Goal: Task Accomplishment & Management: Complete application form

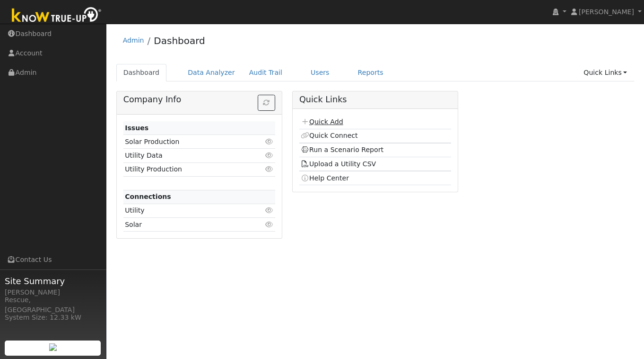
click at [331, 118] on link "Quick Add" at bounding box center [322, 122] width 42 height 8
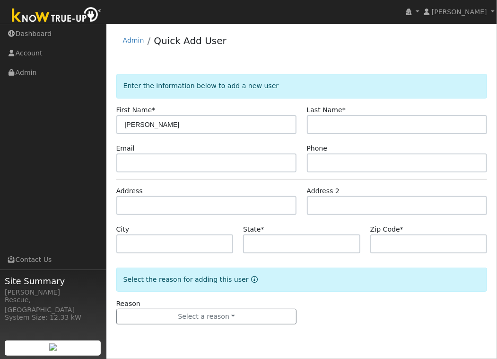
type input "Michael"
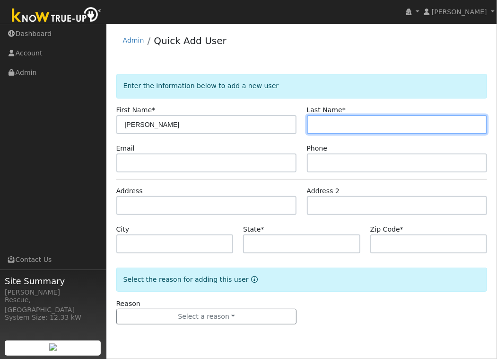
click at [316, 125] on input "text" at bounding box center [397, 124] width 181 height 19
type input "Binford"
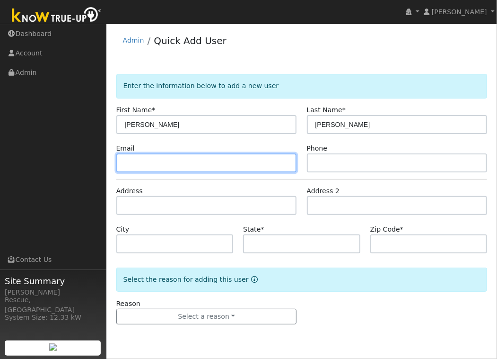
click at [160, 158] on input "text" at bounding box center [206, 162] width 181 height 19
type input "mikeb530@gmail.com"
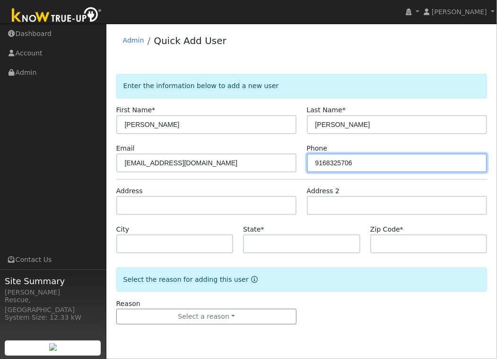
type input "9168325706"
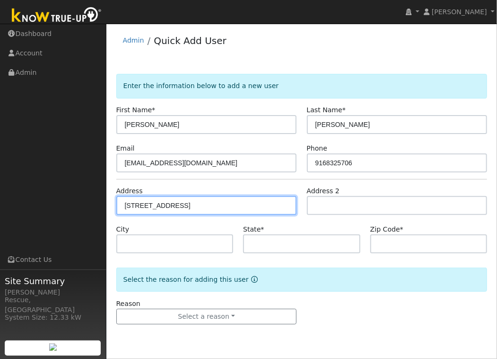
type input "3285 Sacramento Street"
type input "Placerville"
type input "CA"
type input "95667"
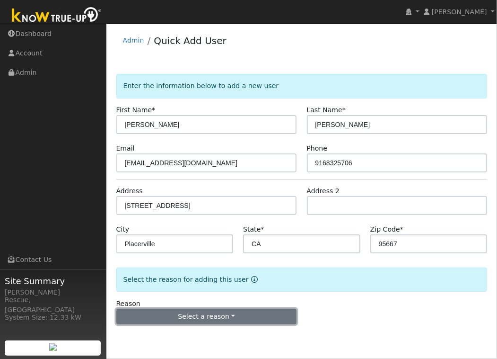
click at [169, 318] on button "Select a reason" at bounding box center [206, 316] width 181 height 16
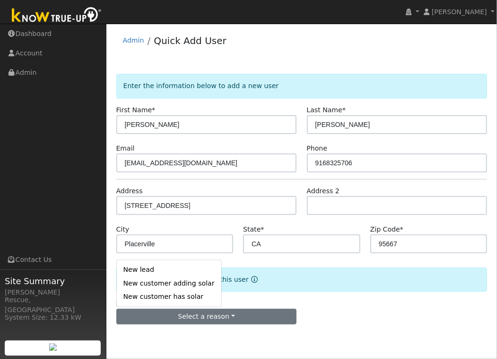
drag, startPoint x: 154, startPoint y: 269, endPoint x: 160, endPoint y: 275, distance: 9.4
click at [154, 269] on link "New lead" at bounding box center [169, 269] width 105 height 13
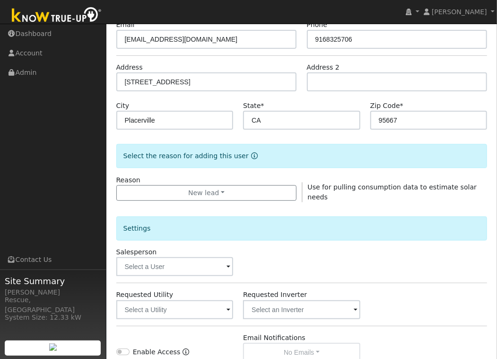
scroll to position [167, 0]
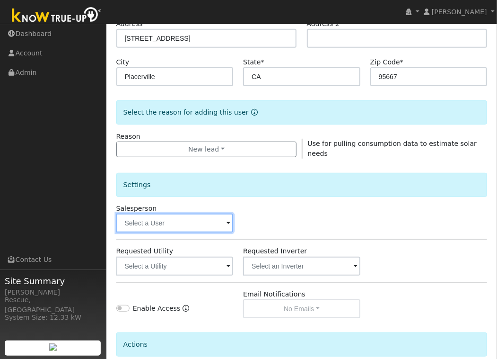
click at [150, 223] on input "text" at bounding box center [174, 222] width 117 height 19
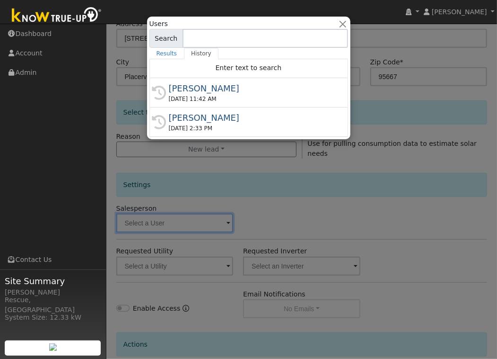
drag, startPoint x: 221, startPoint y: 99, endPoint x: 220, endPoint y: 114, distance: 14.2
click at [221, 99] on div "08/20/2025 11:42 AM" at bounding box center [253, 99] width 168 height 9
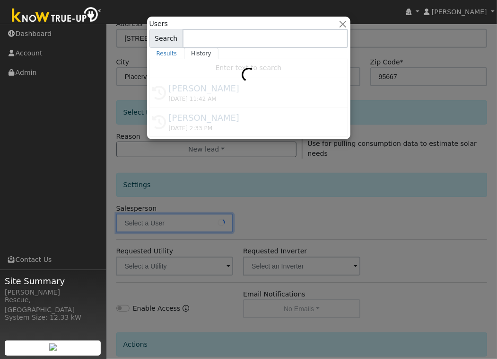
type input "[PERSON_NAME]"
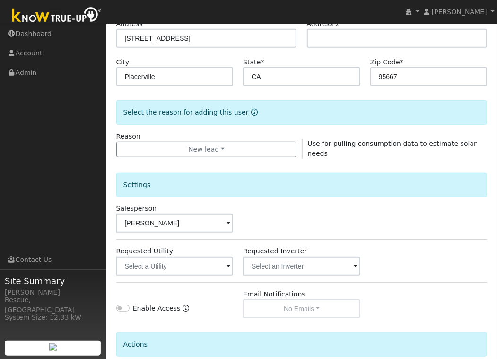
click at [190, 258] on div "Requested Utility" at bounding box center [174, 260] width 127 height 29
click at [190, 263] on input "text" at bounding box center [174, 265] width 117 height 19
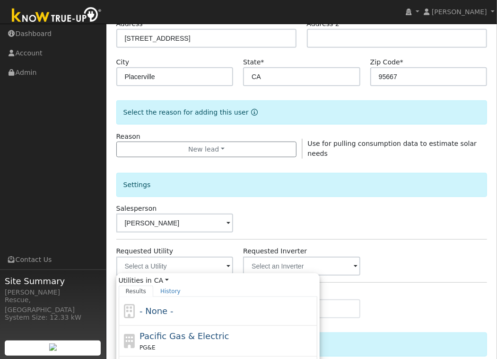
click at [188, 334] on span "Pacific Gas & Electric" at bounding box center [184, 336] width 89 height 10
type input "Pacific Gas & Electric"
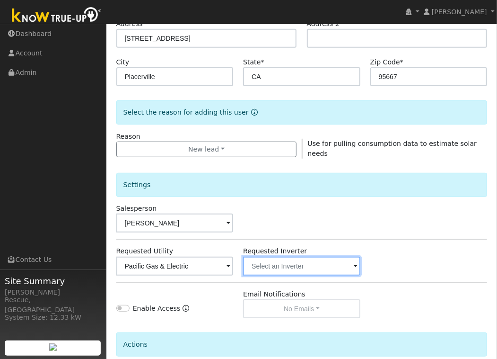
click at [234, 272] on input "text" at bounding box center [174, 265] width 117 height 19
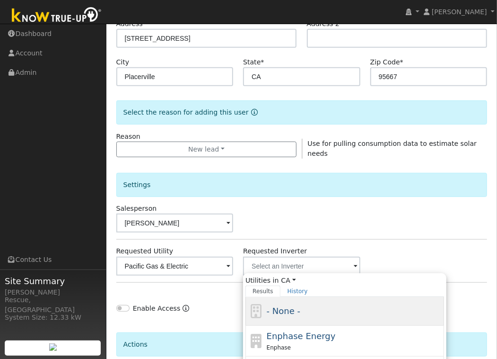
click at [294, 312] on span "- None -" at bounding box center [284, 311] width 34 height 10
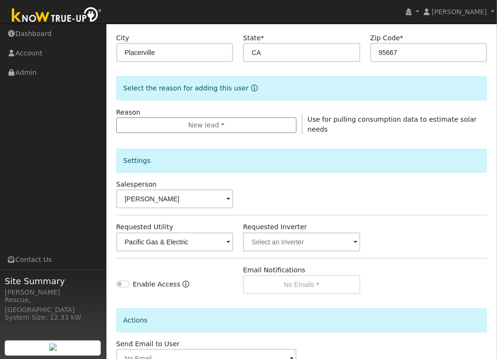
scroll to position [253, 0]
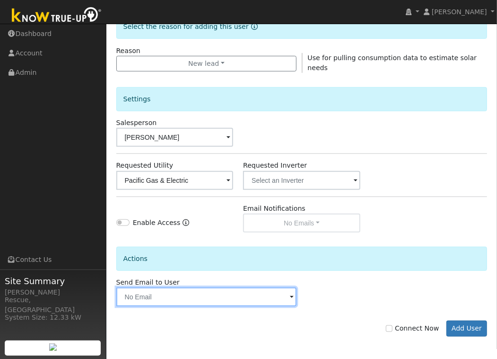
drag, startPoint x: 228, startPoint y: 293, endPoint x: 204, endPoint y: 296, distance: 23.8
click at [228, 293] on input "text" at bounding box center [206, 296] width 181 height 19
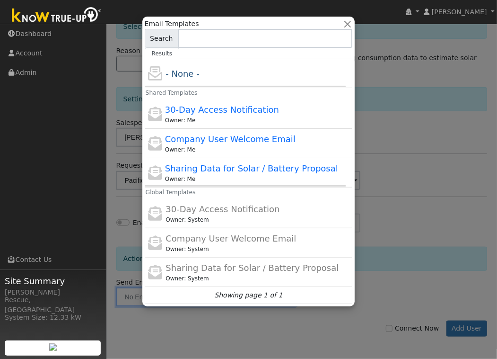
drag, startPoint x: 195, startPoint y: 164, endPoint x: 197, endPoint y: 171, distance: 7.3
click at [195, 164] on span "Sharing Data for Solar / Battery Proposal" at bounding box center [251, 168] width 173 height 10
type input "Sharing Data for Solar / Battery Proposal"
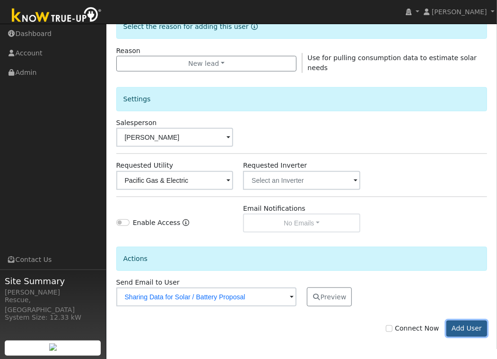
click at [469, 329] on button "Add User" at bounding box center [467, 328] width 41 height 16
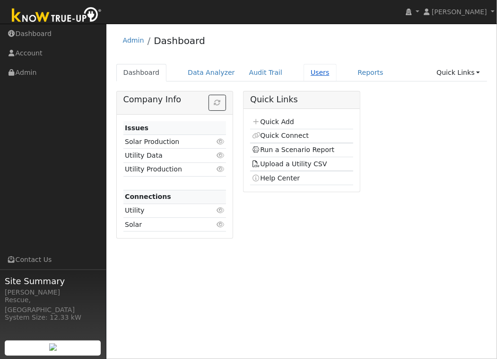
click at [322, 74] on link "Users" at bounding box center [320, 73] width 33 height 18
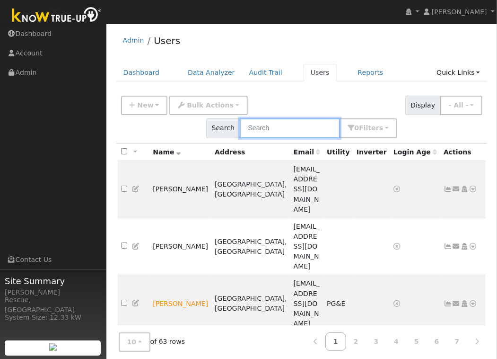
click at [277, 132] on input "text" at bounding box center [290, 127] width 100 height 19
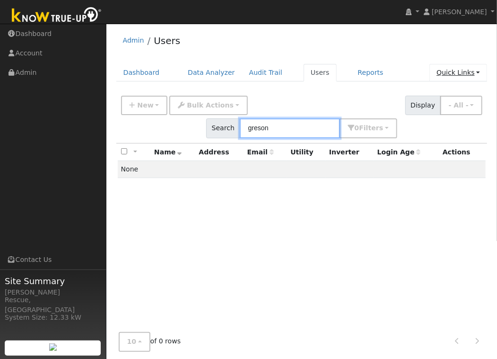
type input "greson"
click at [465, 74] on link "Quick Links" at bounding box center [459, 73] width 58 height 18
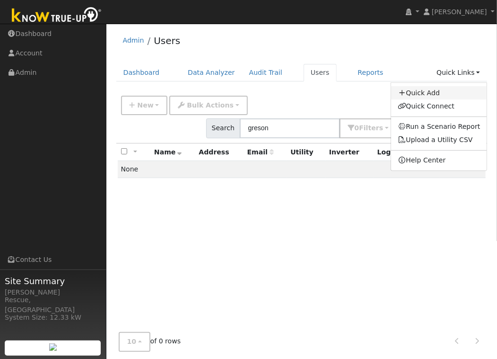
click at [433, 95] on link "Quick Add" at bounding box center [439, 92] width 96 height 13
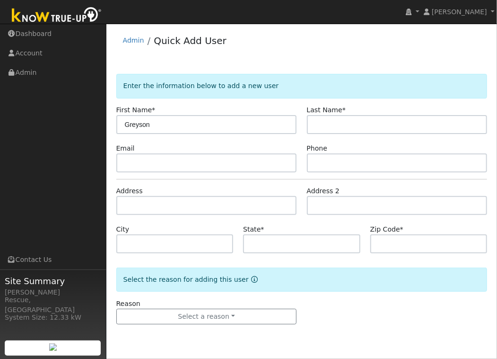
type input "Greyson"
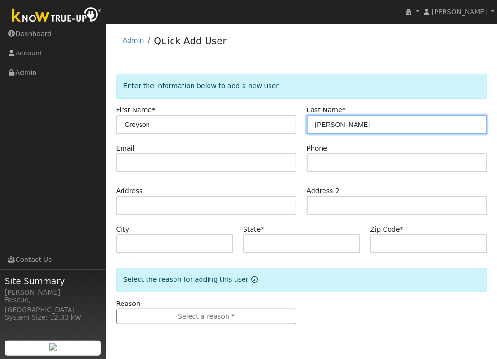
type input "[PERSON_NAME]"
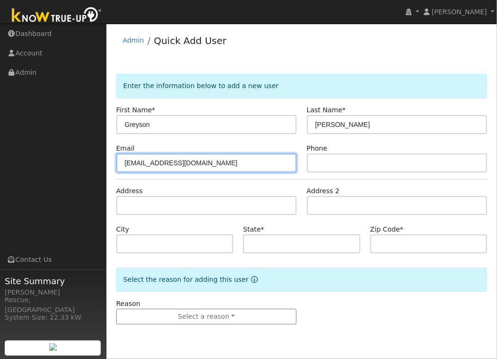
type input "[EMAIL_ADDRESS][DOMAIN_NAME]"
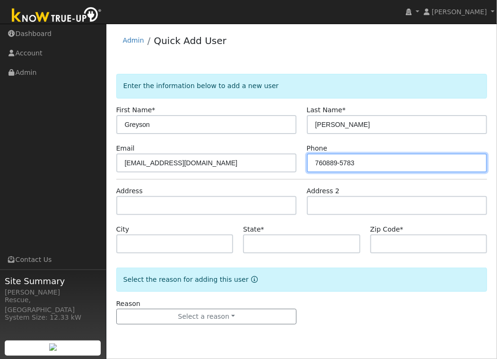
type input "760889-5783"
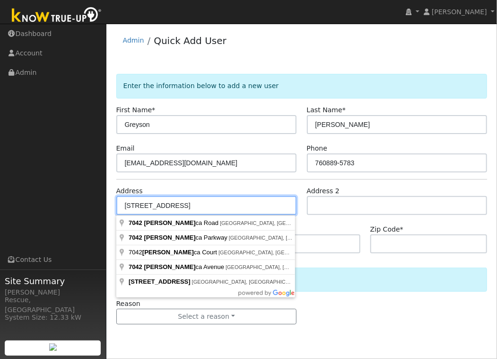
type input "[STREET_ADDRESS]"
type input "[GEOGRAPHIC_DATA]"
type input "CA"
type input "95762"
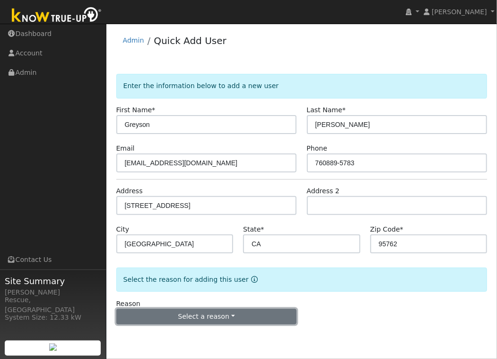
click at [194, 319] on button "Select a reason" at bounding box center [206, 316] width 181 height 16
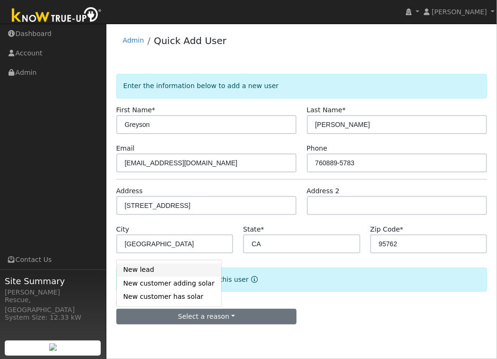
click at [152, 269] on link "New lead" at bounding box center [169, 269] width 105 height 13
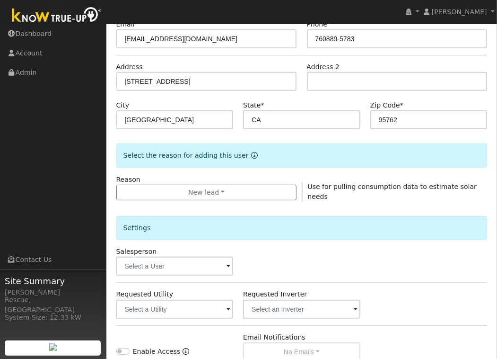
scroll to position [130, 0]
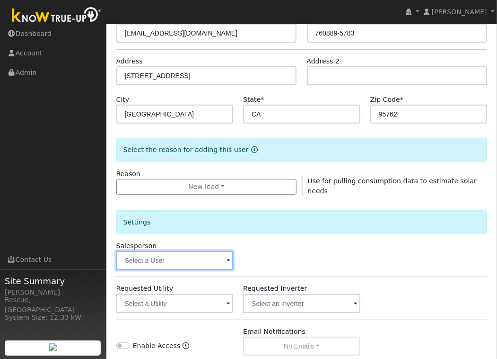
click at [157, 258] on input "text" at bounding box center [174, 260] width 117 height 19
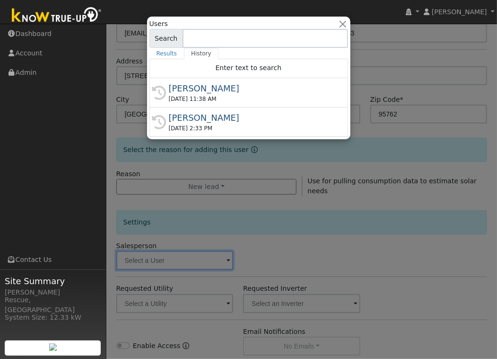
click at [194, 95] on div "[DATE] 11:38 AM" at bounding box center [253, 99] width 168 height 9
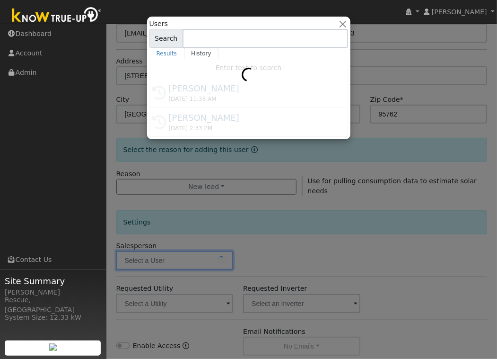
type input "[PERSON_NAME]"
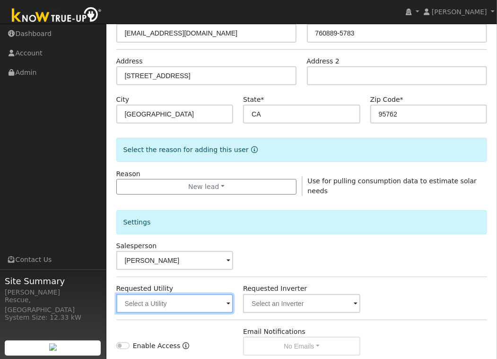
click at [194, 305] on input "text" at bounding box center [174, 303] width 117 height 19
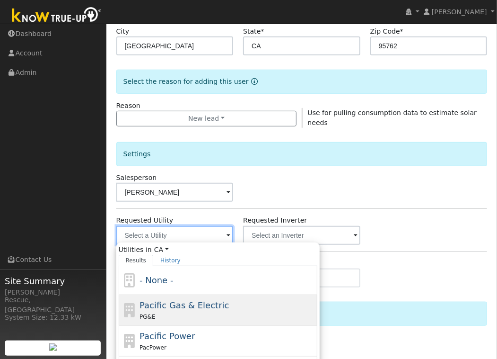
scroll to position [222, 0]
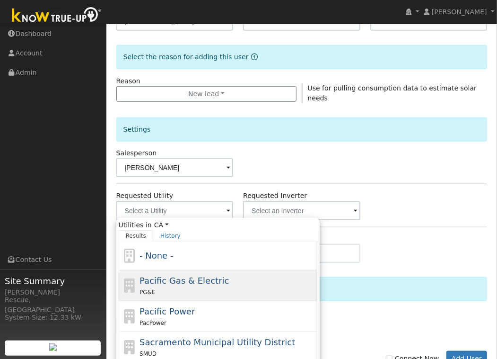
click at [190, 284] on div "Pacific Gas & Electric PG&E" at bounding box center [228, 285] width 176 height 23
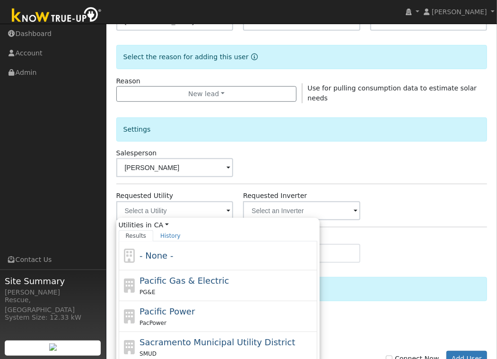
type input "Pacific Gas & Electric"
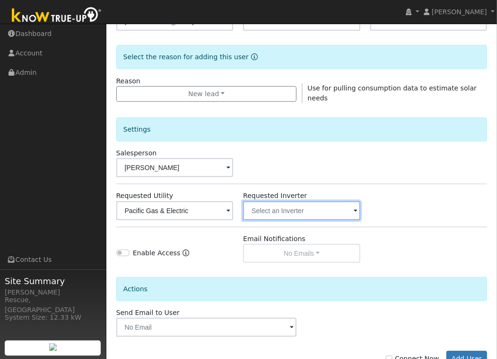
click at [234, 213] on input "text" at bounding box center [174, 210] width 117 height 19
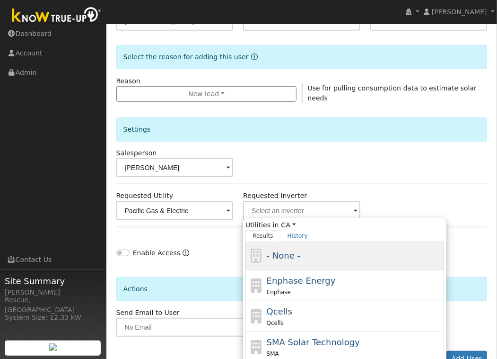
click at [295, 260] on div "- None -" at bounding box center [355, 255] width 176 height 13
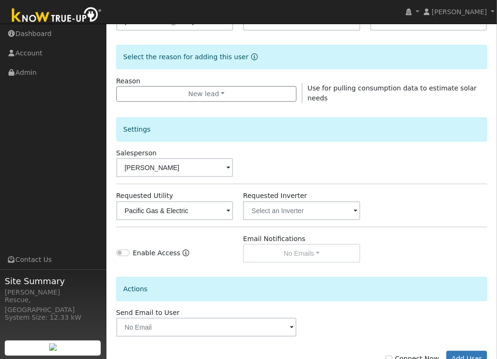
scroll to position [253, 0]
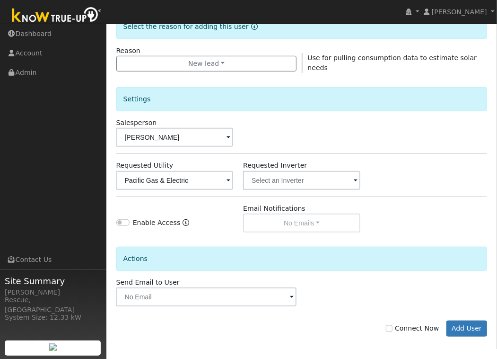
click at [245, 277] on div "Send Email to User Delete Email Template Are you sure you want to delete ? Canc…" at bounding box center [206, 291] width 191 height 29
click at [241, 307] on div "Connect Now Add User" at bounding box center [301, 321] width 381 height 30
click at [214, 281] on div "Send Email to User Delete Email Template Are you sure you want to delete ? Canc…" at bounding box center [206, 291] width 191 height 29
click at [208, 306] on div "Connect Now Add User" at bounding box center [301, 321] width 381 height 30
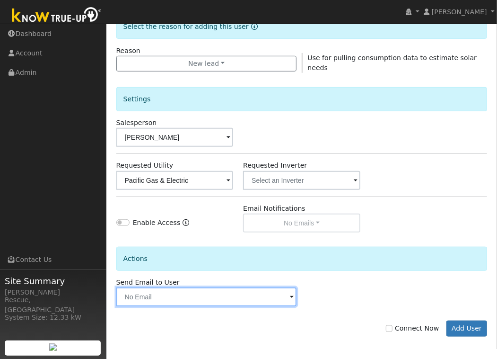
click at [211, 299] on input "text" at bounding box center [206, 296] width 181 height 19
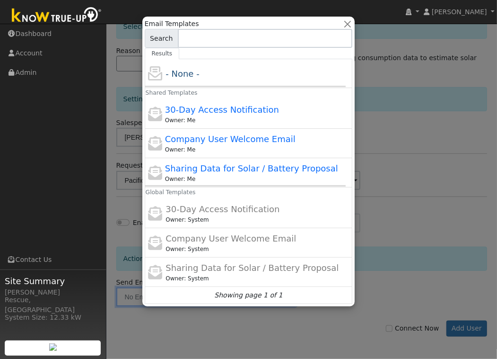
drag, startPoint x: 226, startPoint y: 163, endPoint x: 274, endPoint y: 188, distance: 54.2
click at [226, 163] on span "Sharing Data for Solar / Battery Proposal" at bounding box center [251, 168] width 173 height 10
type input "Sharing Data for Solar / Battery Proposal"
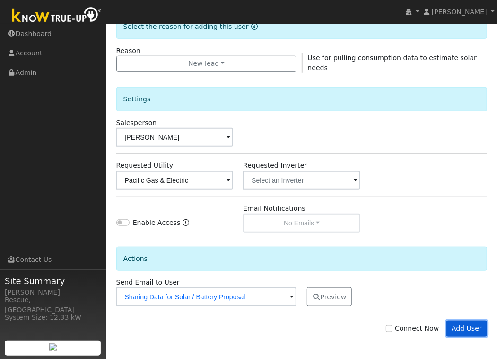
click at [473, 326] on button "Add User" at bounding box center [467, 328] width 41 height 16
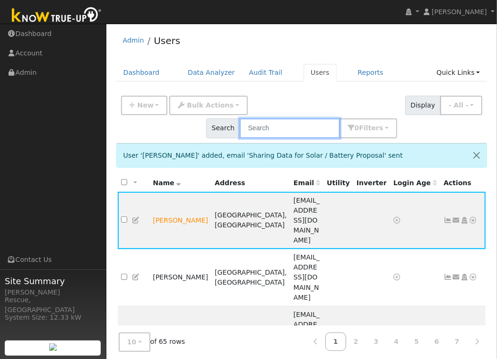
click at [284, 128] on input "text" at bounding box center [290, 127] width 100 height 19
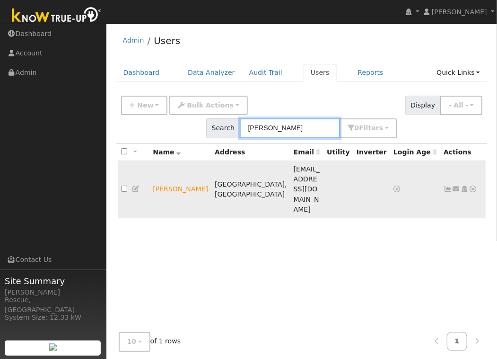
type input "parker"
click at [475, 185] on icon at bounding box center [473, 188] width 9 height 7
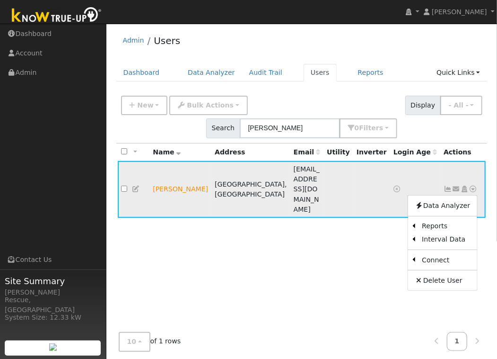
drag, startPoint x: 380, startPoint y: 211, endPoint x: 430, endPoint y: 180, distance: 58.8
click at [382, 210] on div "All None All on page None on page Name Address Email Utility Inverter Login Age…" at bounding box center [301, 250] width 371 height 215
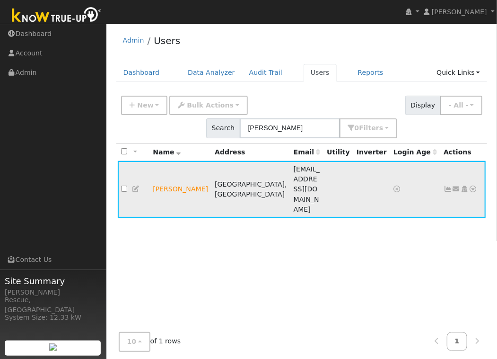
click at [456, 185] on icon at bounding box center [456, 188] width 9 height 7
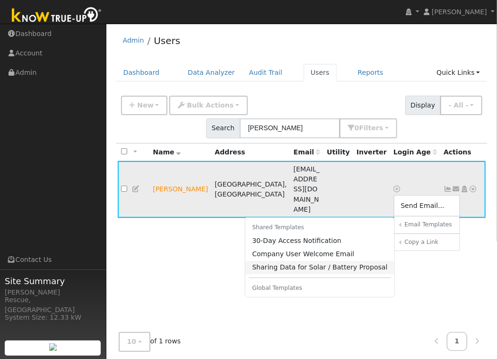
click at [321, 261] on link "Sharing Data for Solar / Battery Proposal" at bounding box center [320, 267] width 149 height 13
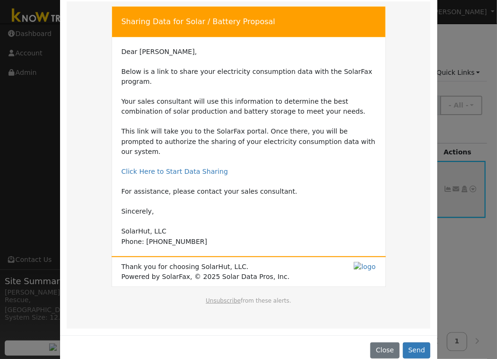
scroll to position [54, 0]
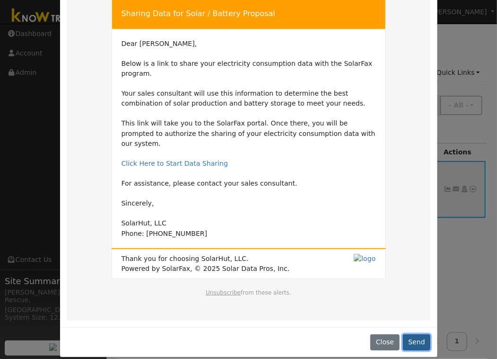
click at [416, 335] on button "Send" at bounding box center [417, 342] width 28 height 16
